Goal: Transaction & Acquisition: Purchase product/service

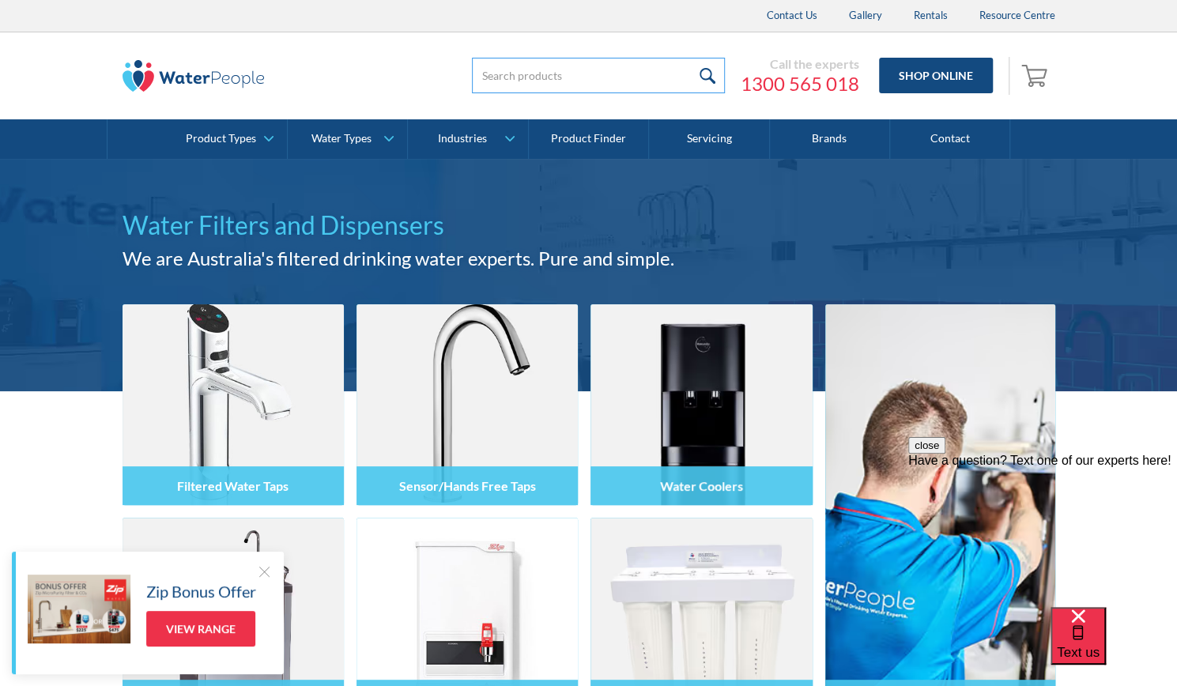
click at [545, 70] on input "search" at bounding box center [598, 76] width 253 height 36
type input "keg king"
click at [691, 58] on input "submit" at bounding box center [708, 76] width 34 height 36
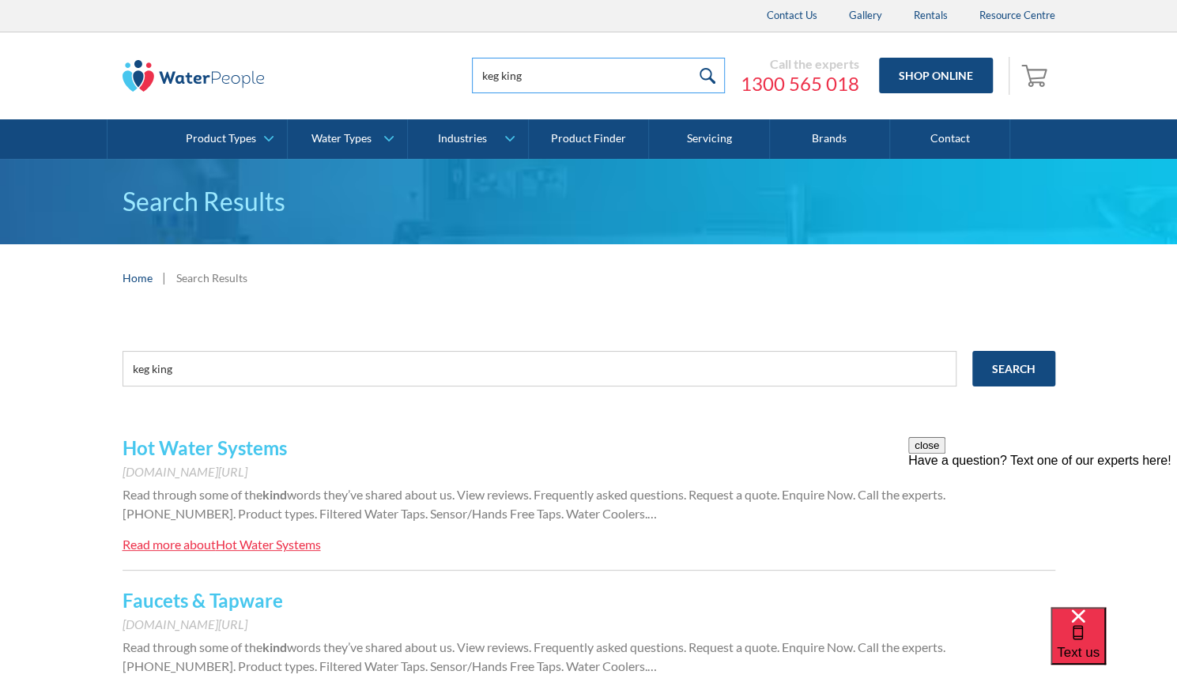
click at [552, 81] on input "keg king" at bounding box center [598, 76] width 253 height 36
type input "k"
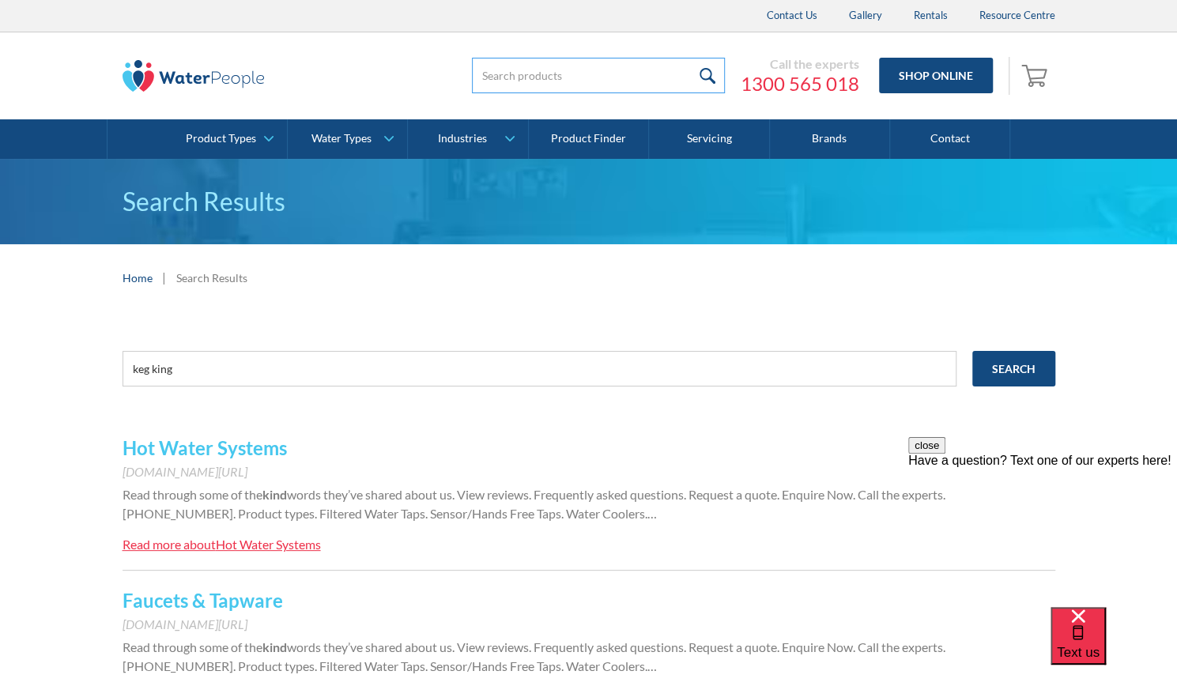
type input "G"
type input "Food Grade C02"
click at [691, 58] on input "submit" at bounding box center [708, 76] width 34 height 36
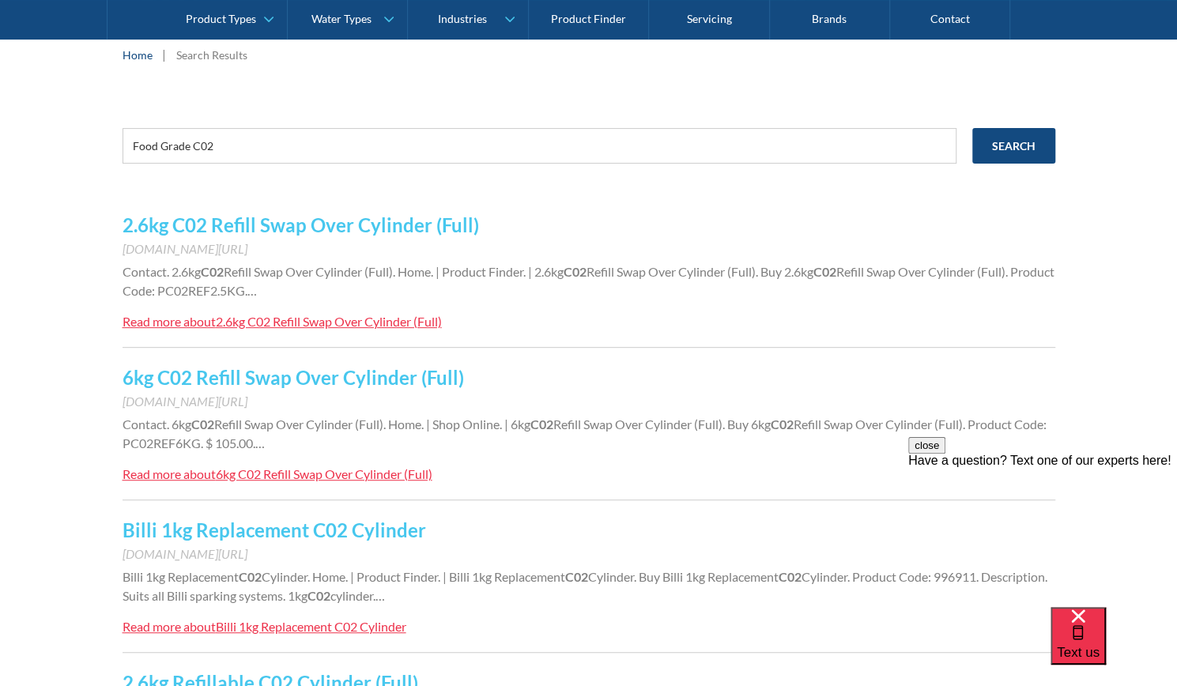
scroll to position [224, 0]
click at [259, 225] on link "2.6kg C02 Refill Swap Over Cylinder (Full)" at bounding box center [300, 224] width 356 height 23
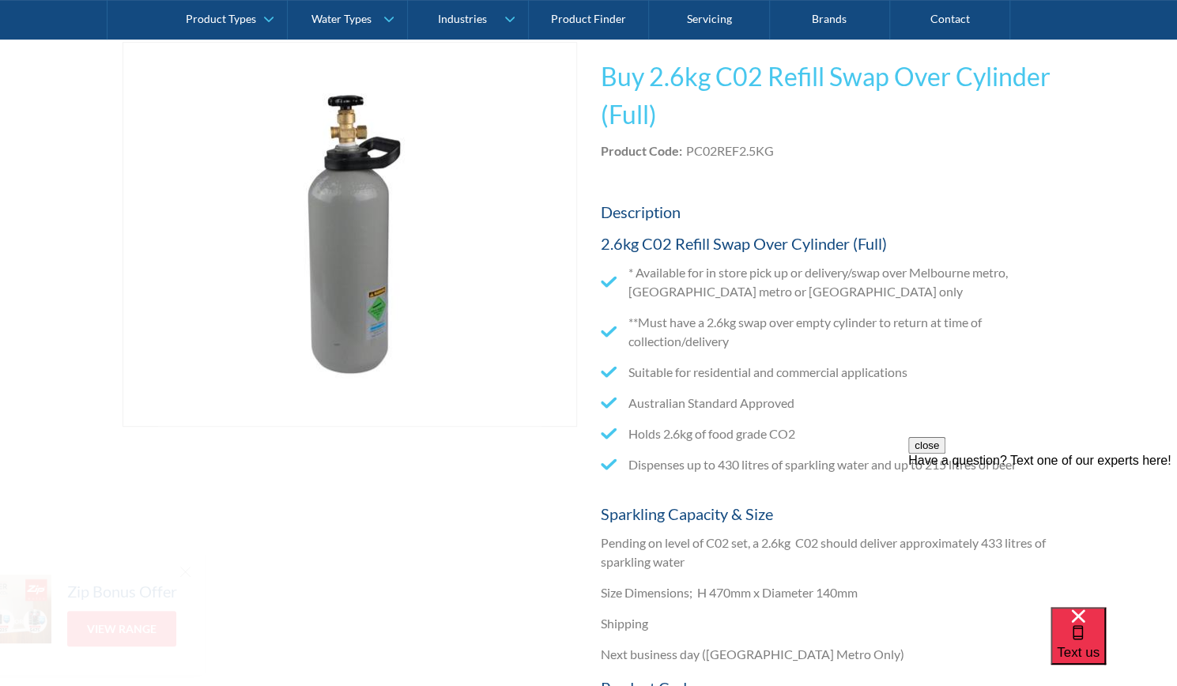
scroll to position [316, 0]
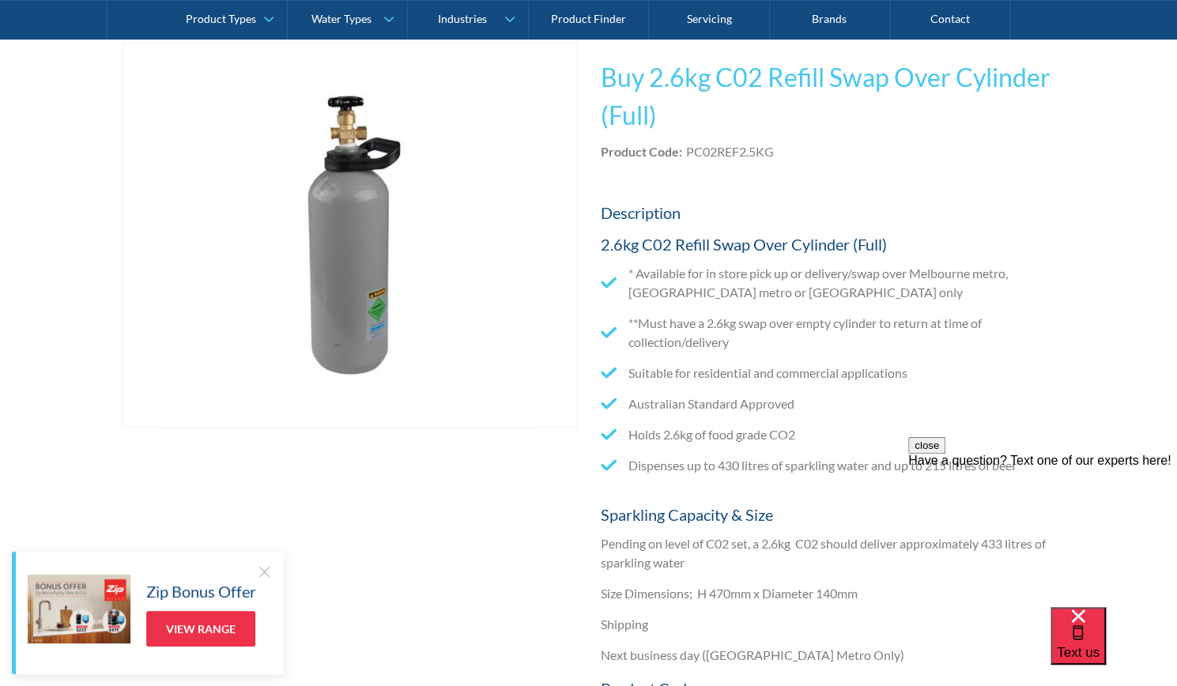
click at [262, 570] on div at bounding box center [264, 571] width 16 height 16
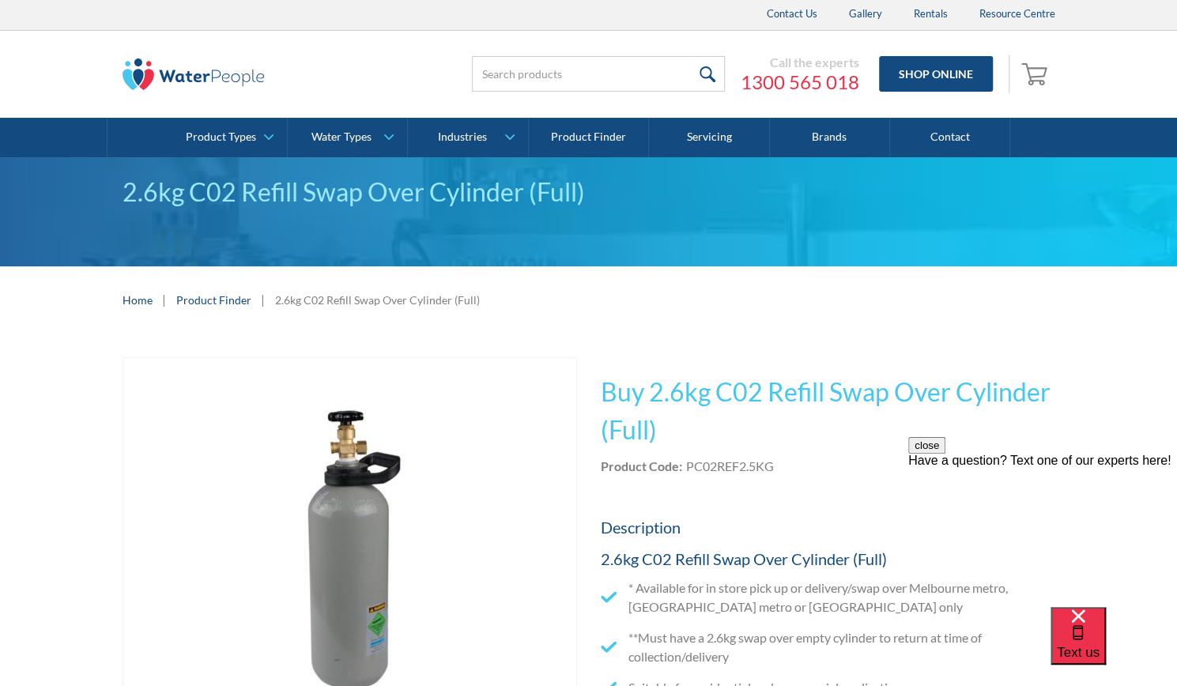
scroll to position [1, 0]
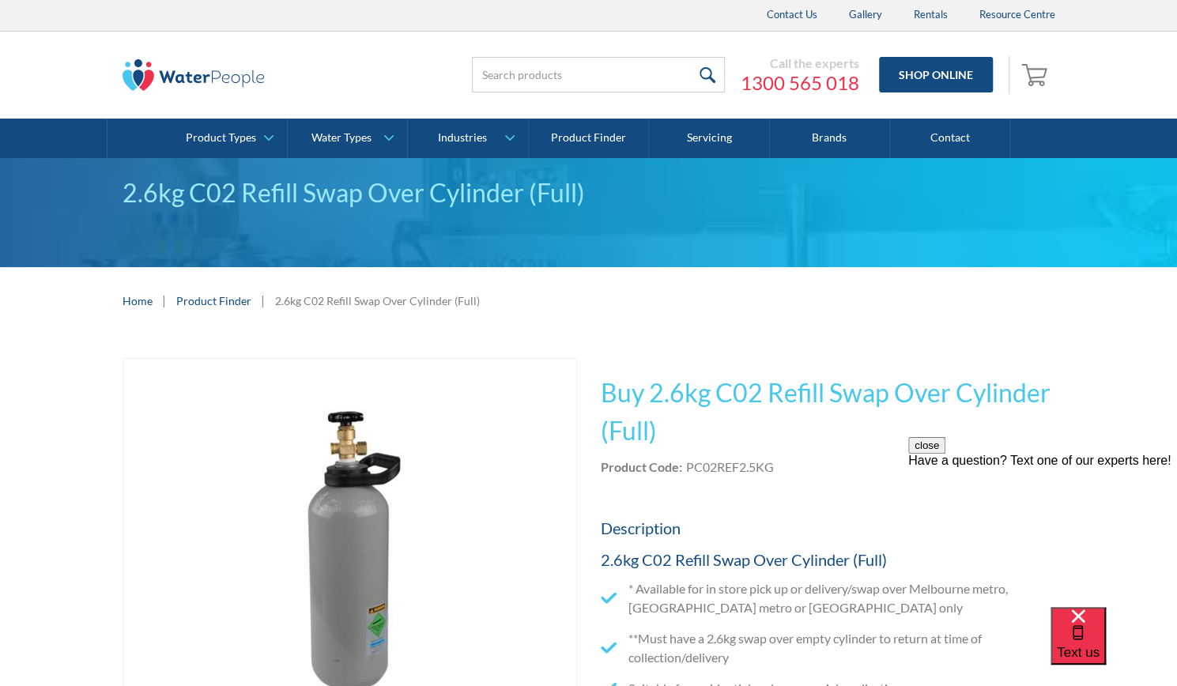
click at [744, 416] on h1 "Buy 2.6kg C02 Refill Swap Over Cylinder (Full)" at bounding box center [828, 412] width 454 height 76
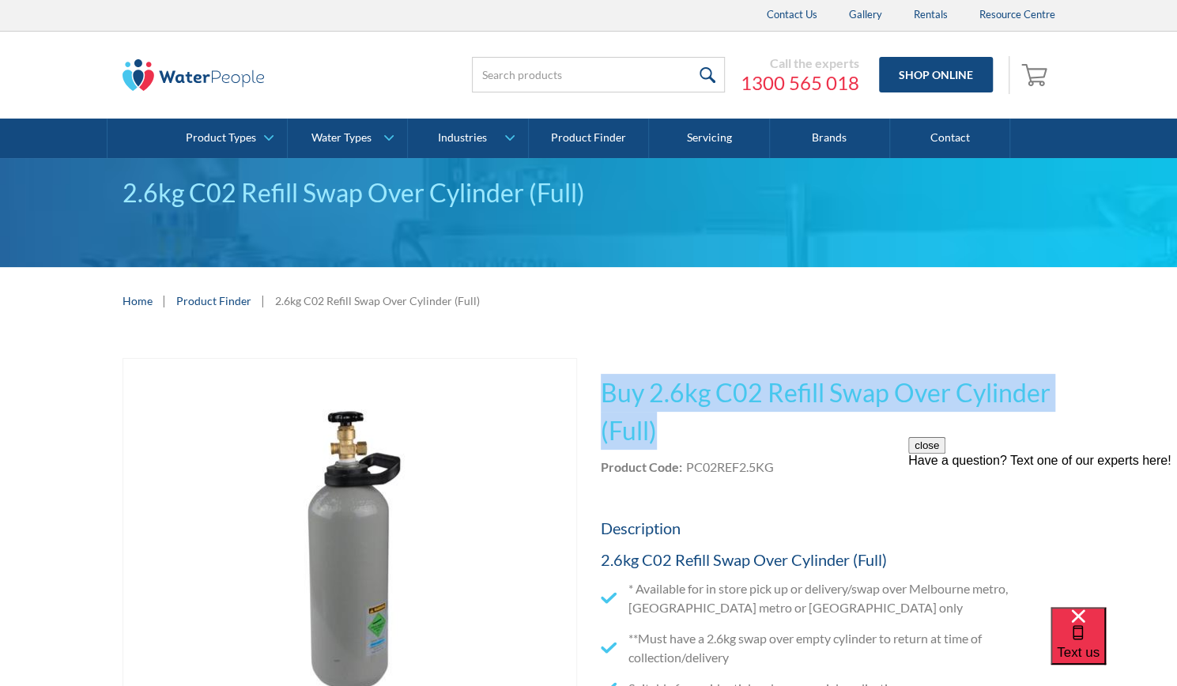
click at [744, 416] on h1 "Buy 2.6kg C02 Refill Swap Over Cylinder (Full)" at bounding box center [828, 412] width 454 height 76
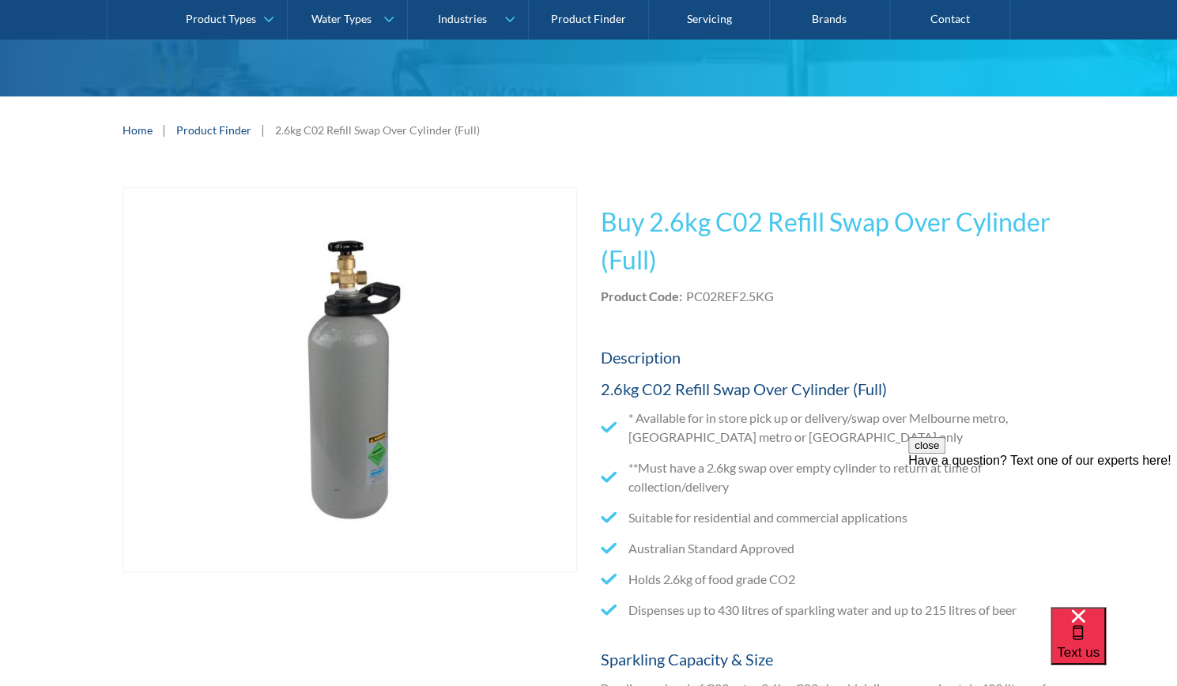
scroll to position [177, 0]
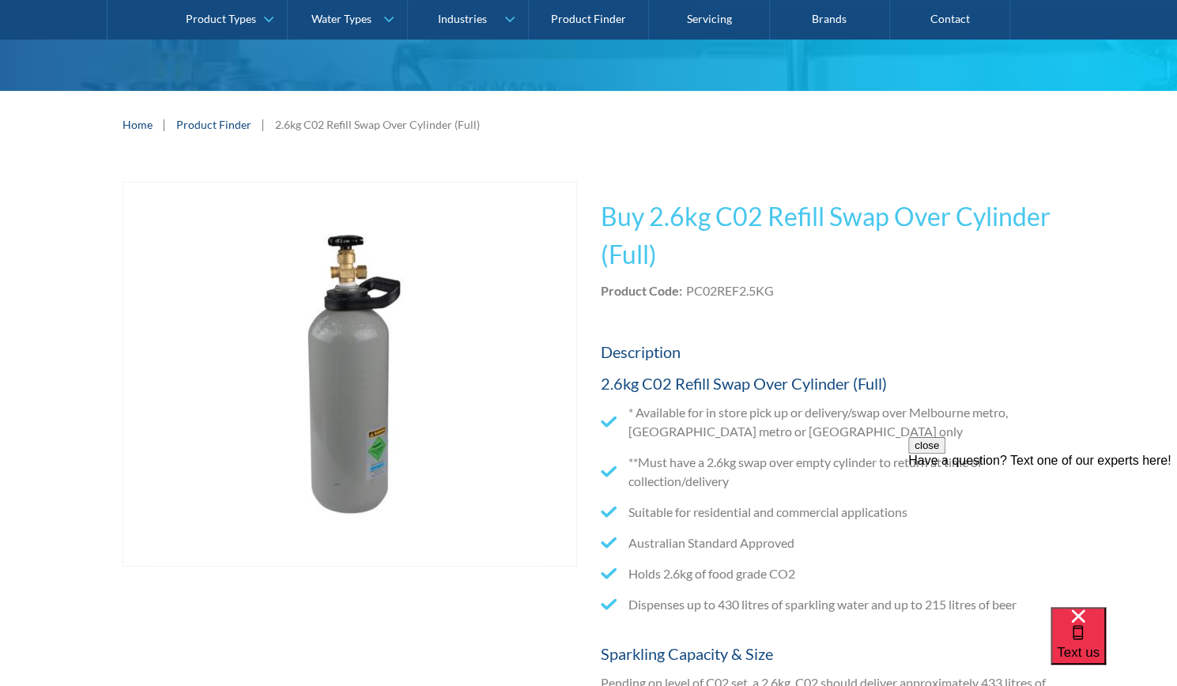
click at [742, 384] on h5 "2.6kg C02 Refill Swap Over Cylinder (Full)" at bounding box center [828, 383] width 454 height 24
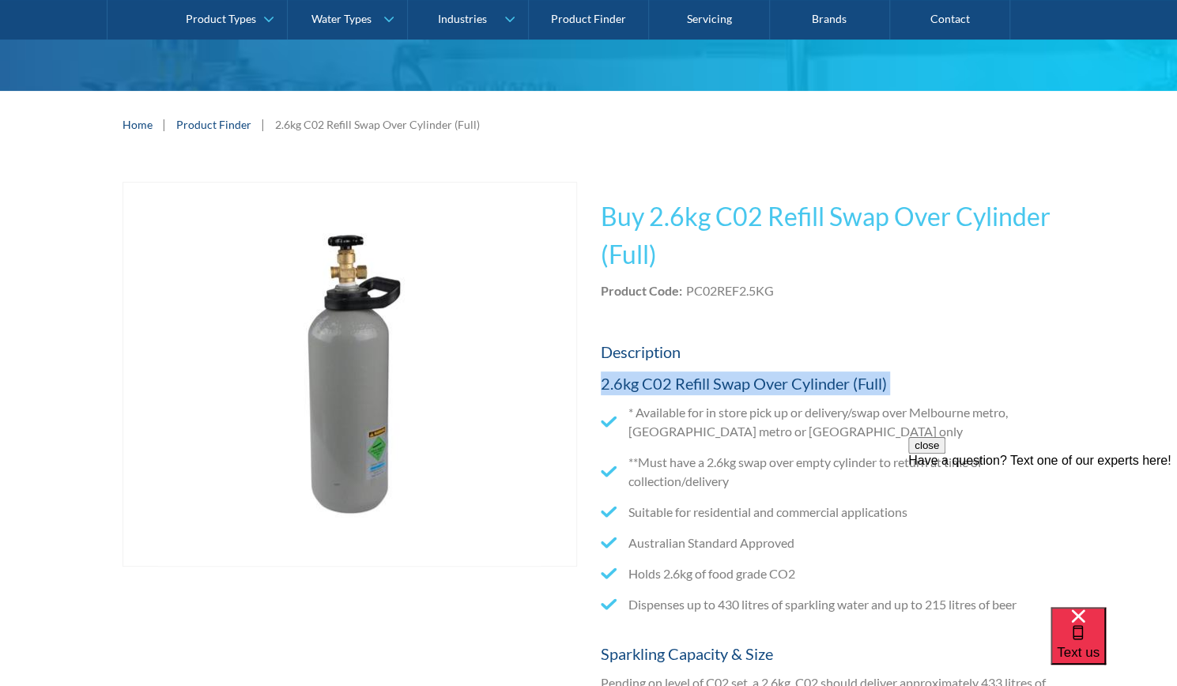
click at [742, 384] on h5 "2.6kg C02 Refill Swap Over Cylinder (Full)" at bounding box center [828, 383] width 454 height 24
click at [740, 426] on li "* Available for in store pick up or delivery/swap over Melbourne metro, Sydney …" at bounding box center [828, 422] width 454 height 38
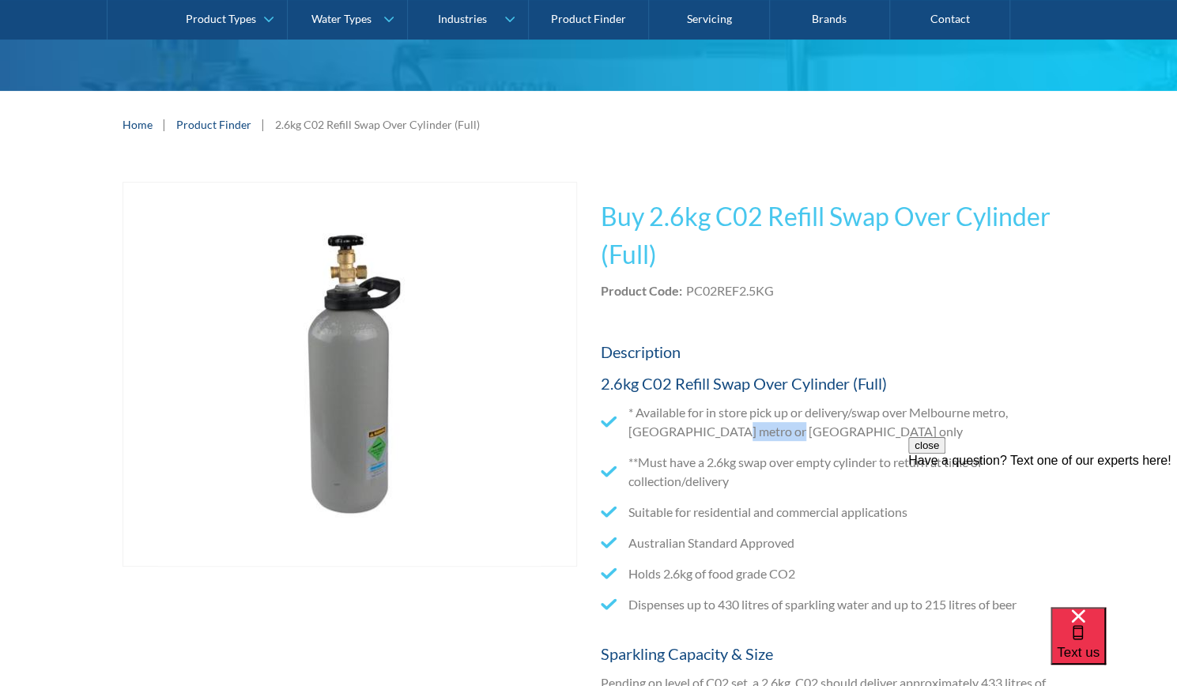
click at [740, 426] on li "* Available for in store pick up or delivery/swap over Melbourne metro, Sydney …" at bounding box center [828, 422] width 454 height 38
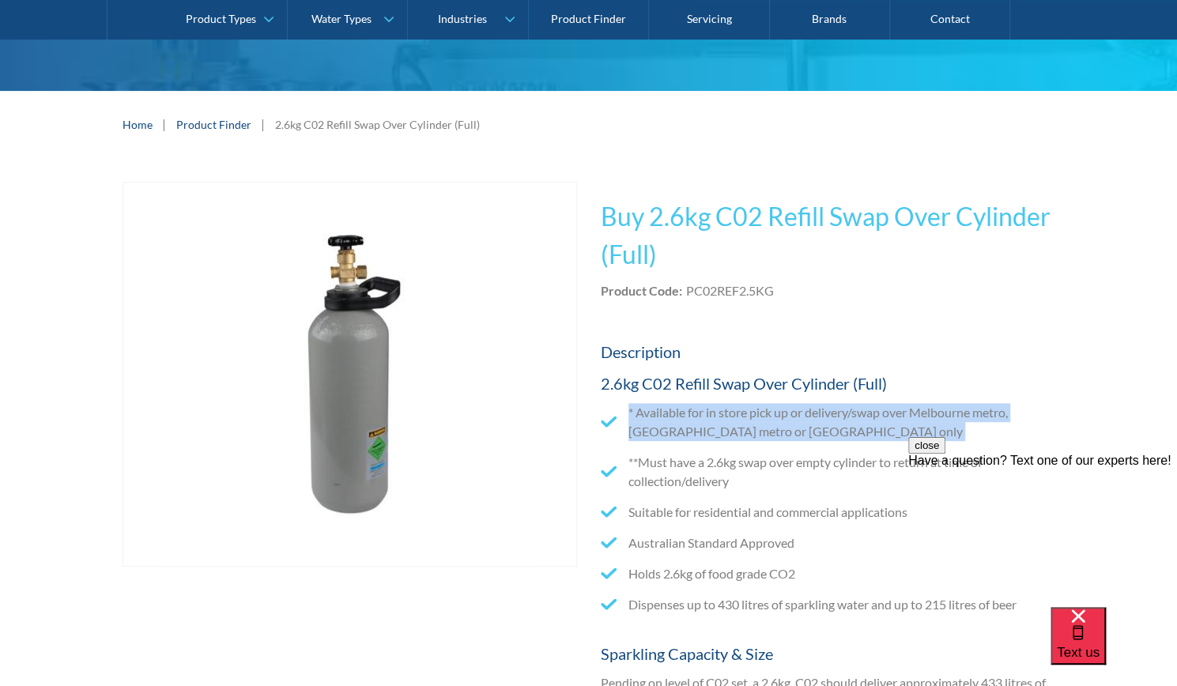
click at [740, 426] on li "* Available for in store pick up or delivery/swap over Melbourne metro, Sydney …" at bounding box center [828, 422] width 454 height 38
